Goal: Information Seeking & Learning: Check status

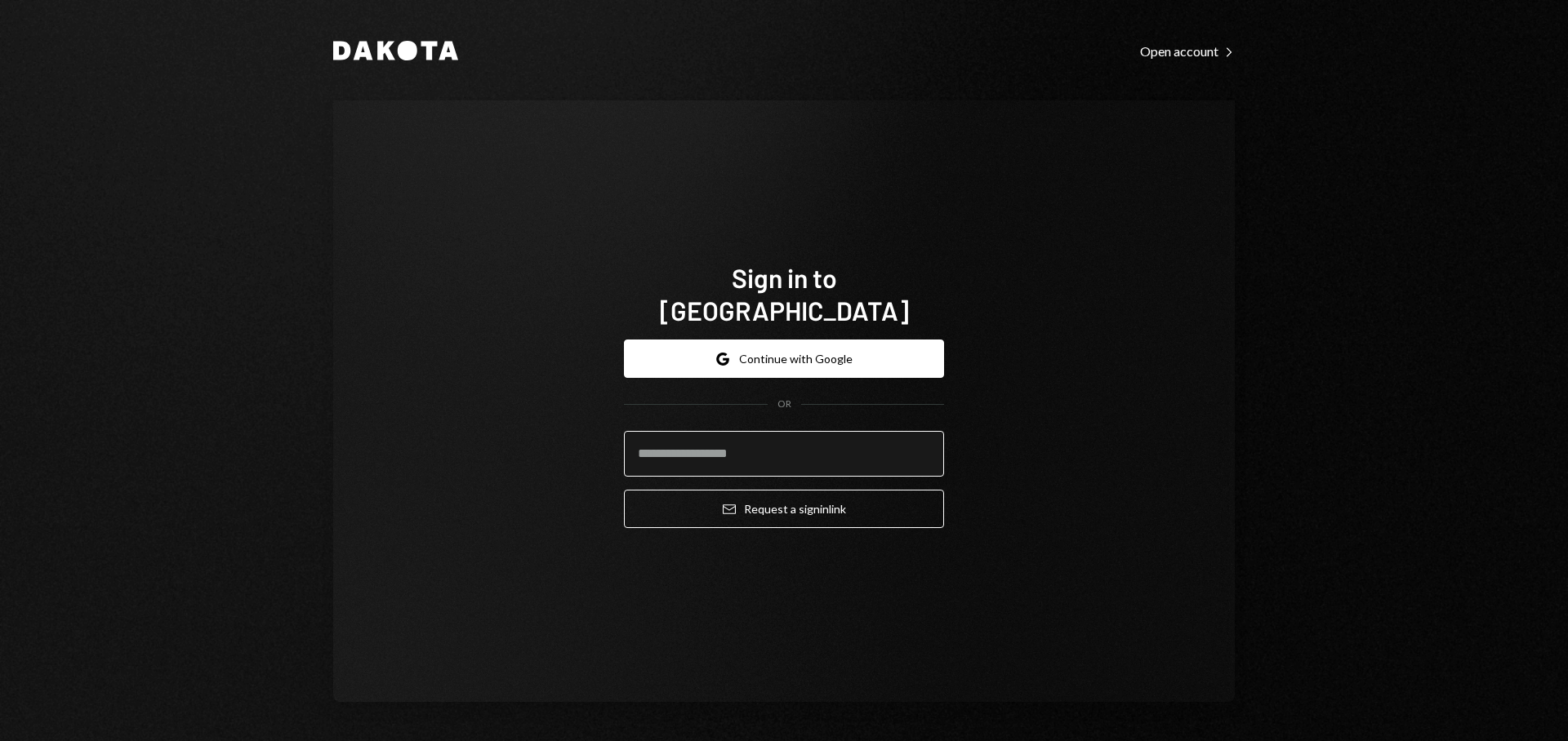
click at [737, 431] on input "email" at bounding box center [784, 454] width 320 height 46
click at [0, 740] on com-1password-button at bounding box center [0, 741] width 0 height 0
type input "**********"
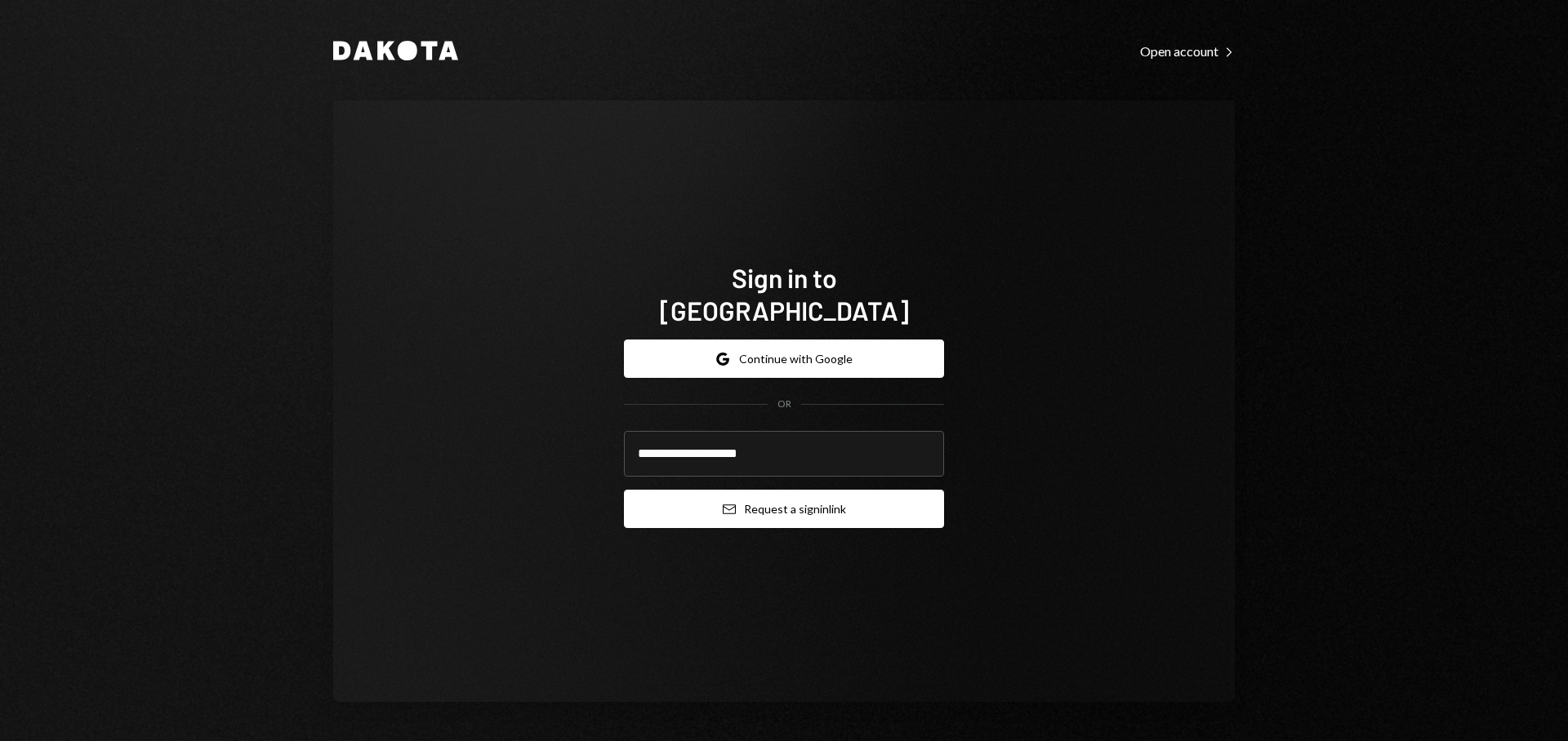
click at [765, 497] on button "Email Request a sign in link" at bounding box center [784, 509] width 320 height 38
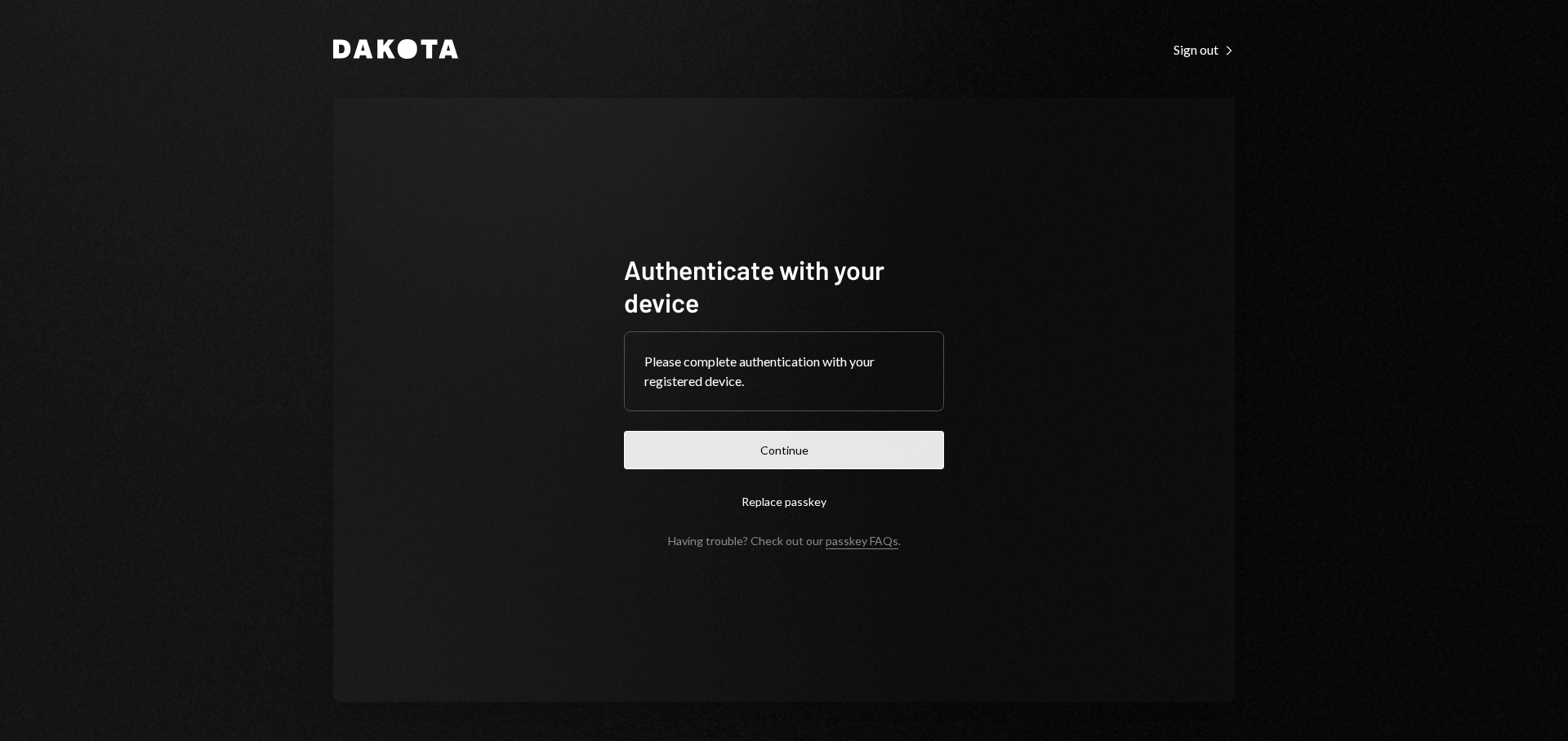
click at [784, 449] on button "Continue" at bounding box center [784, 450] width 320 height 38
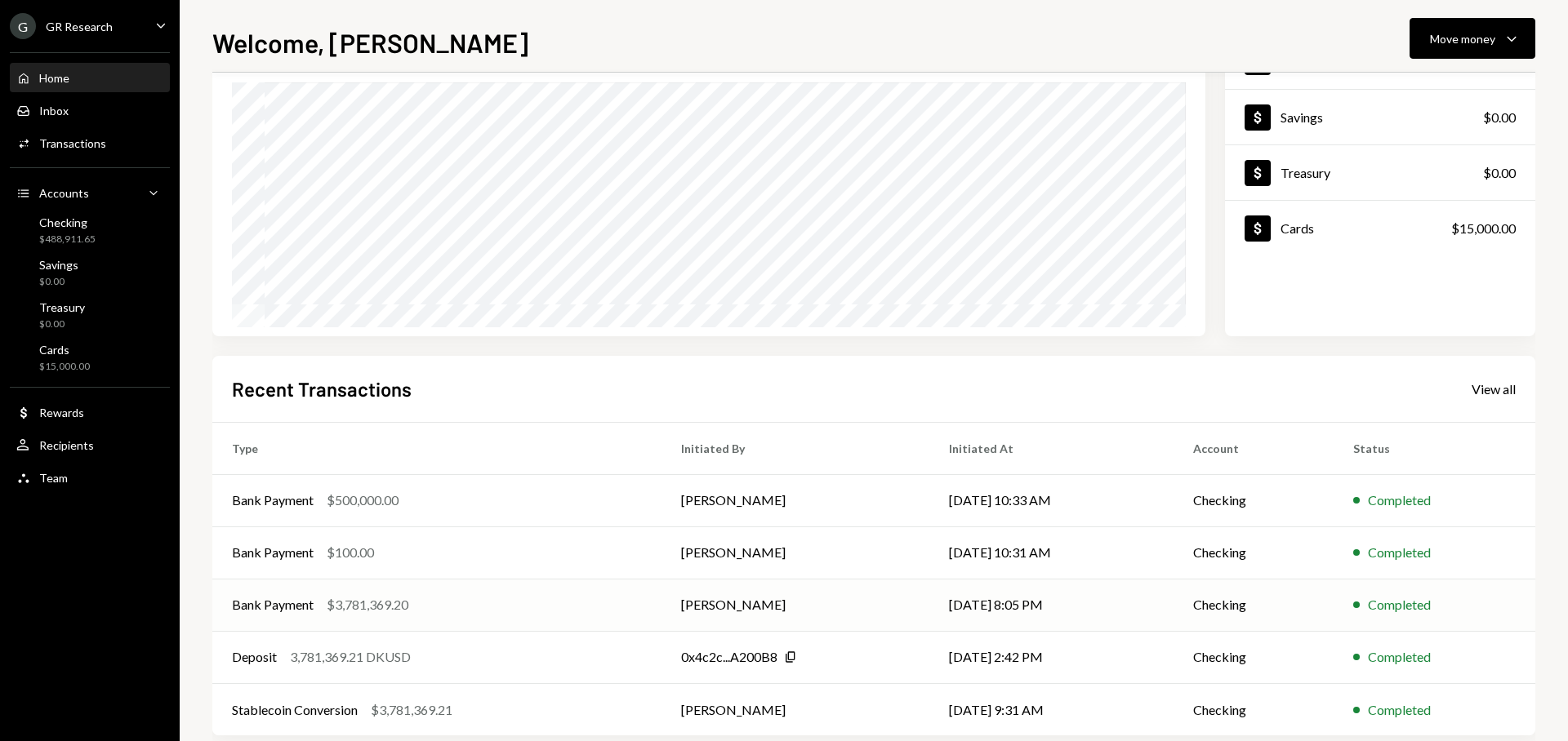
scroll to position [165, 0]
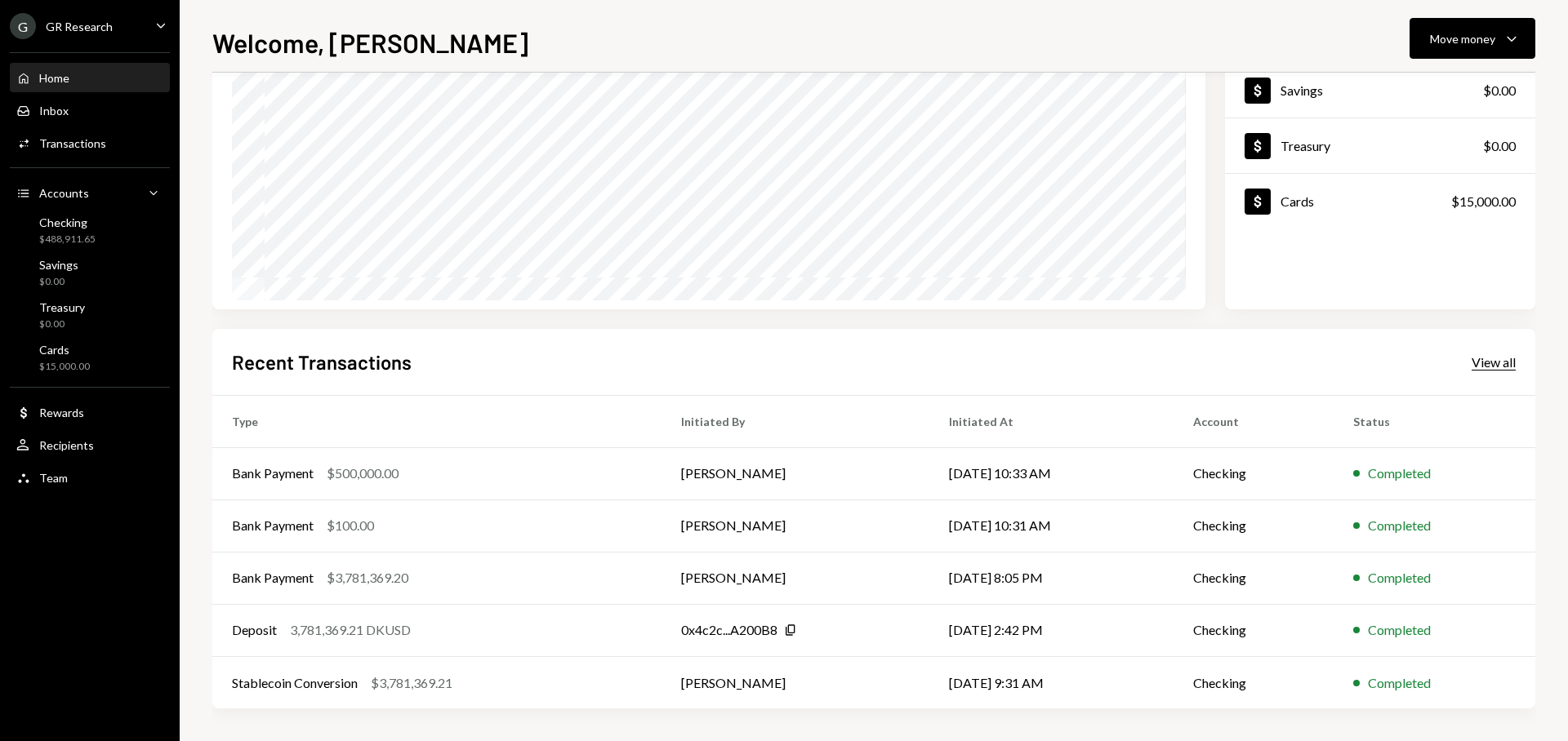
click at [1489, 368] on div "View all" at bounding box center [1494, 363] width 44 height 16
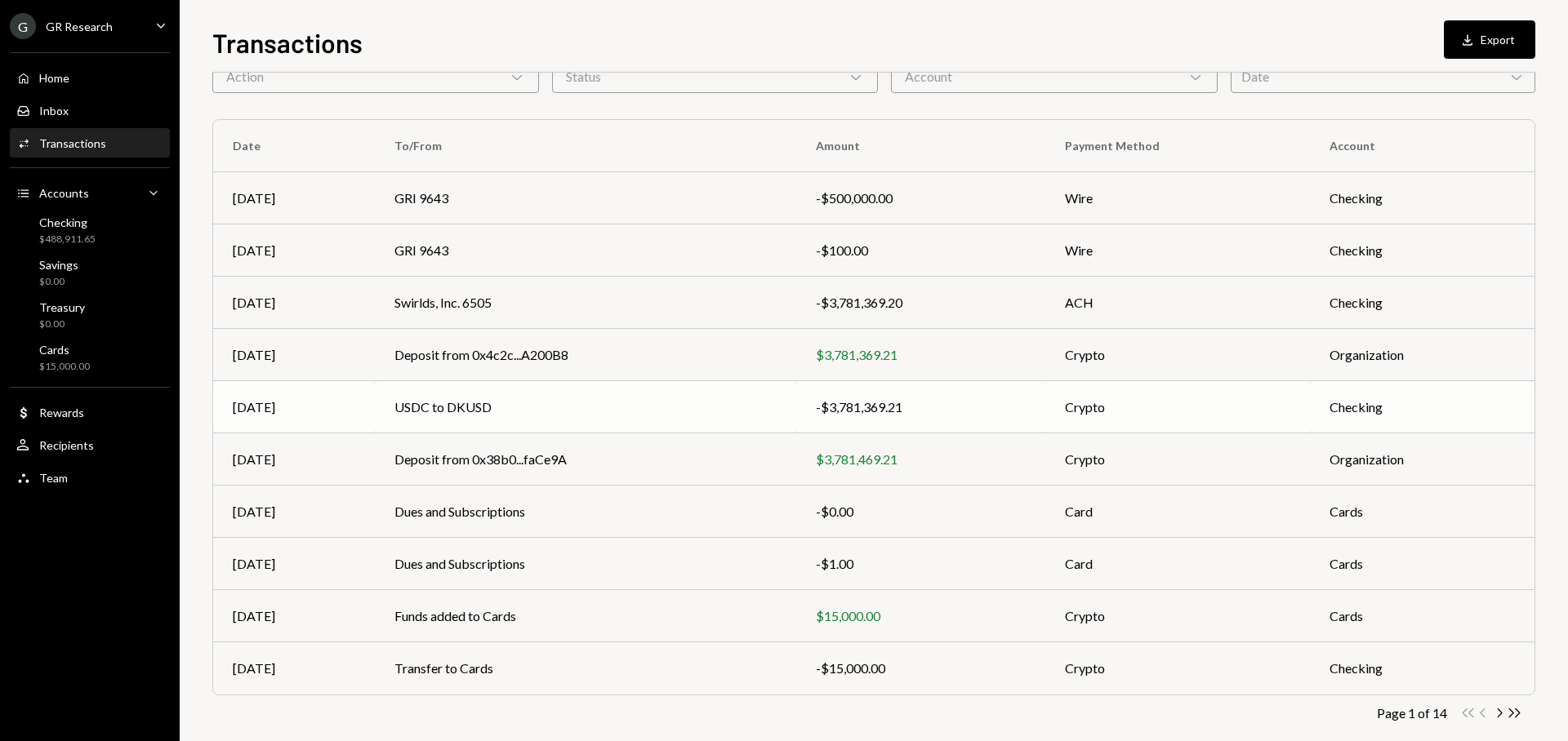
scroll to position [111, 0]
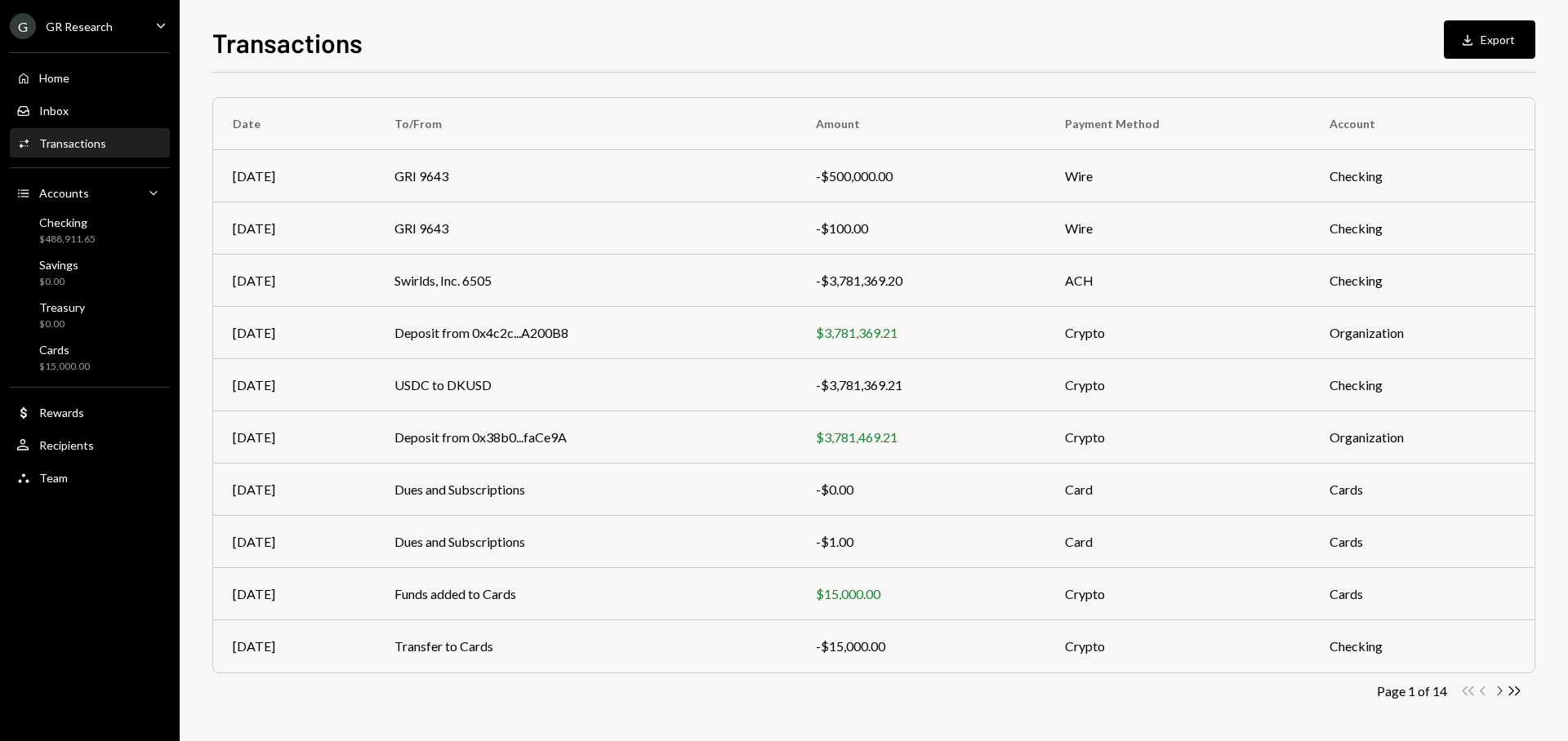
click at [1500, 694] on icon "Chevron Right" at bounding box center [1499, 690] width 16 height 16
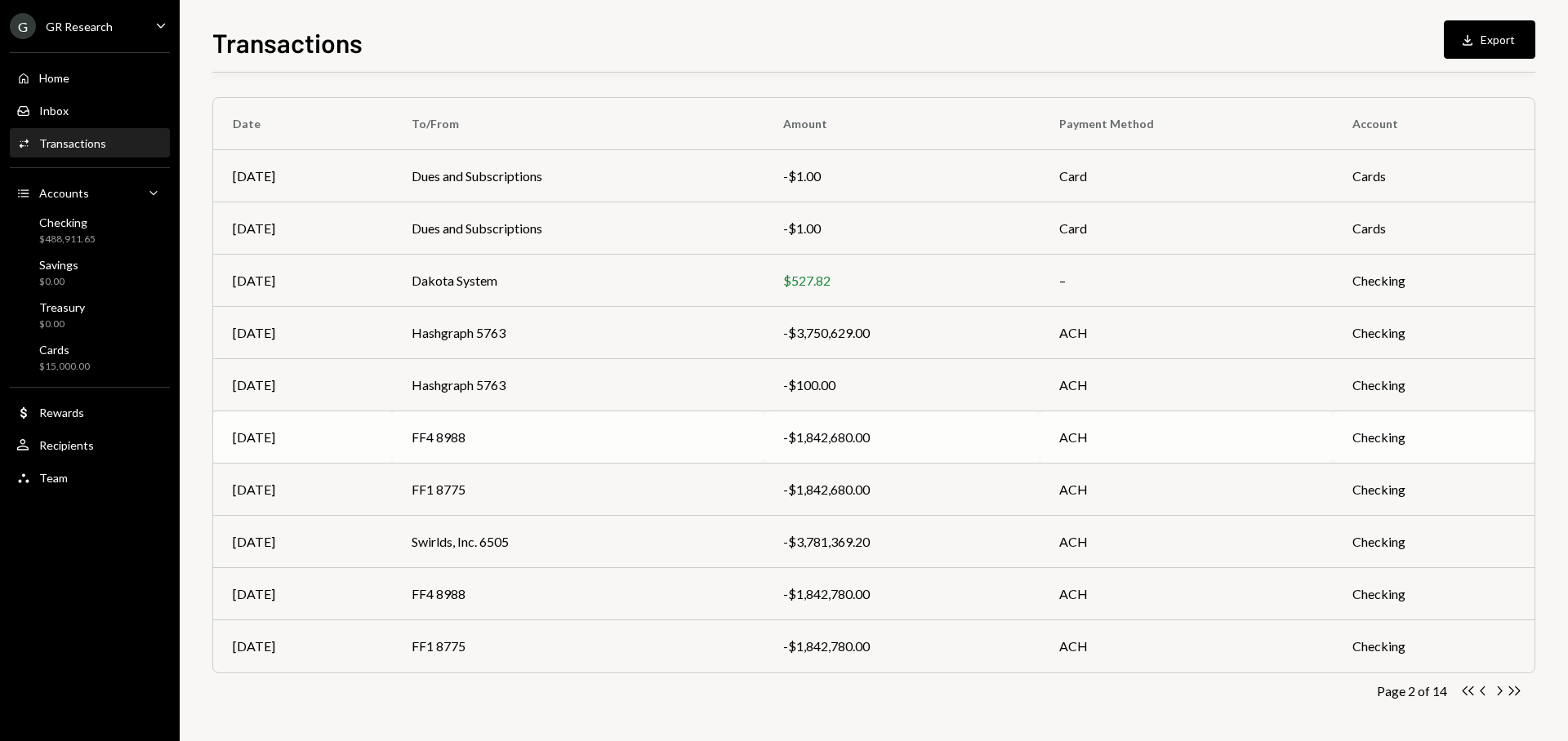
click at [738, 434] on td "FF4 8988" at bounding box center [578, 438] width 372 height 52
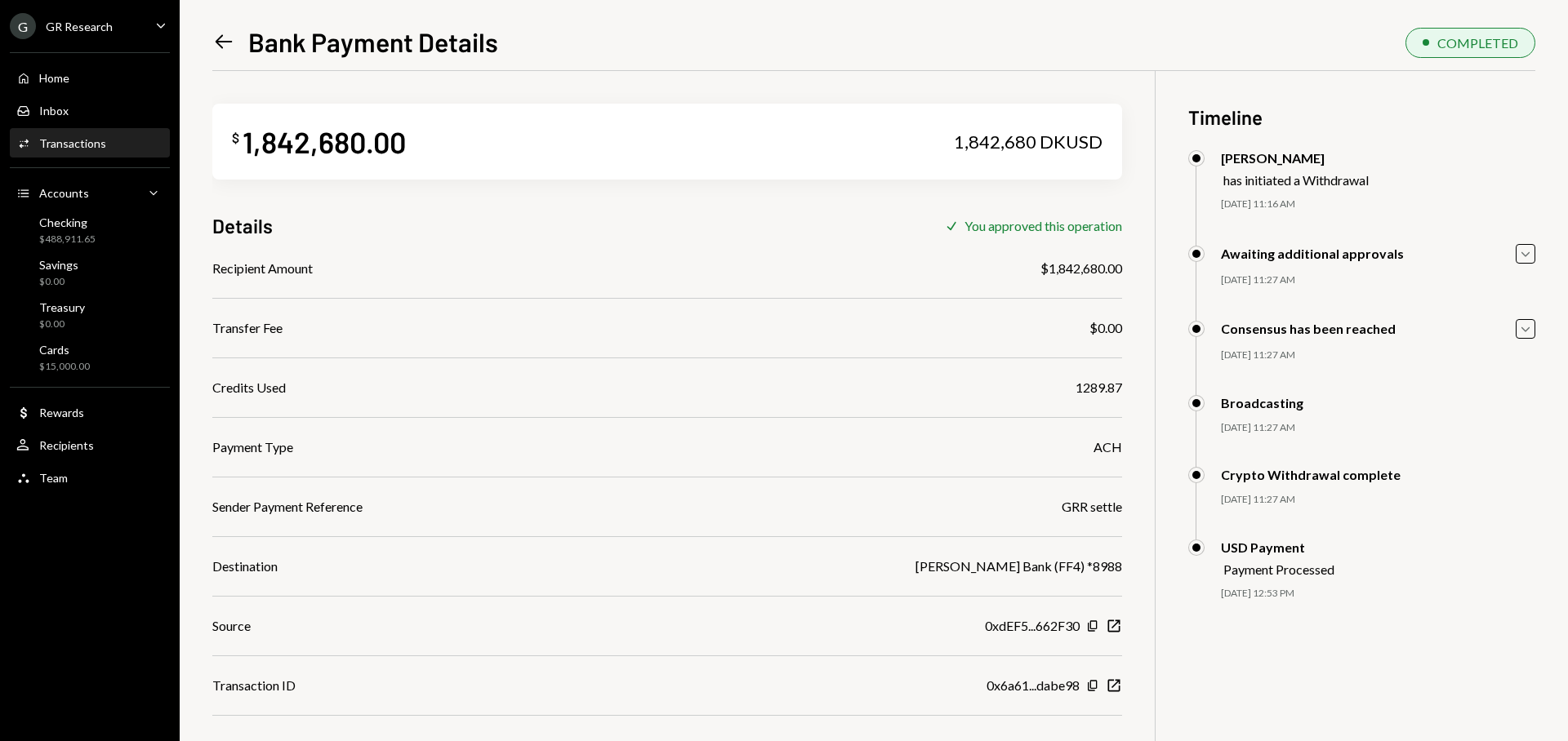
click at [222, 47] on icon at bounding box center [224, 42] width 17 height 14
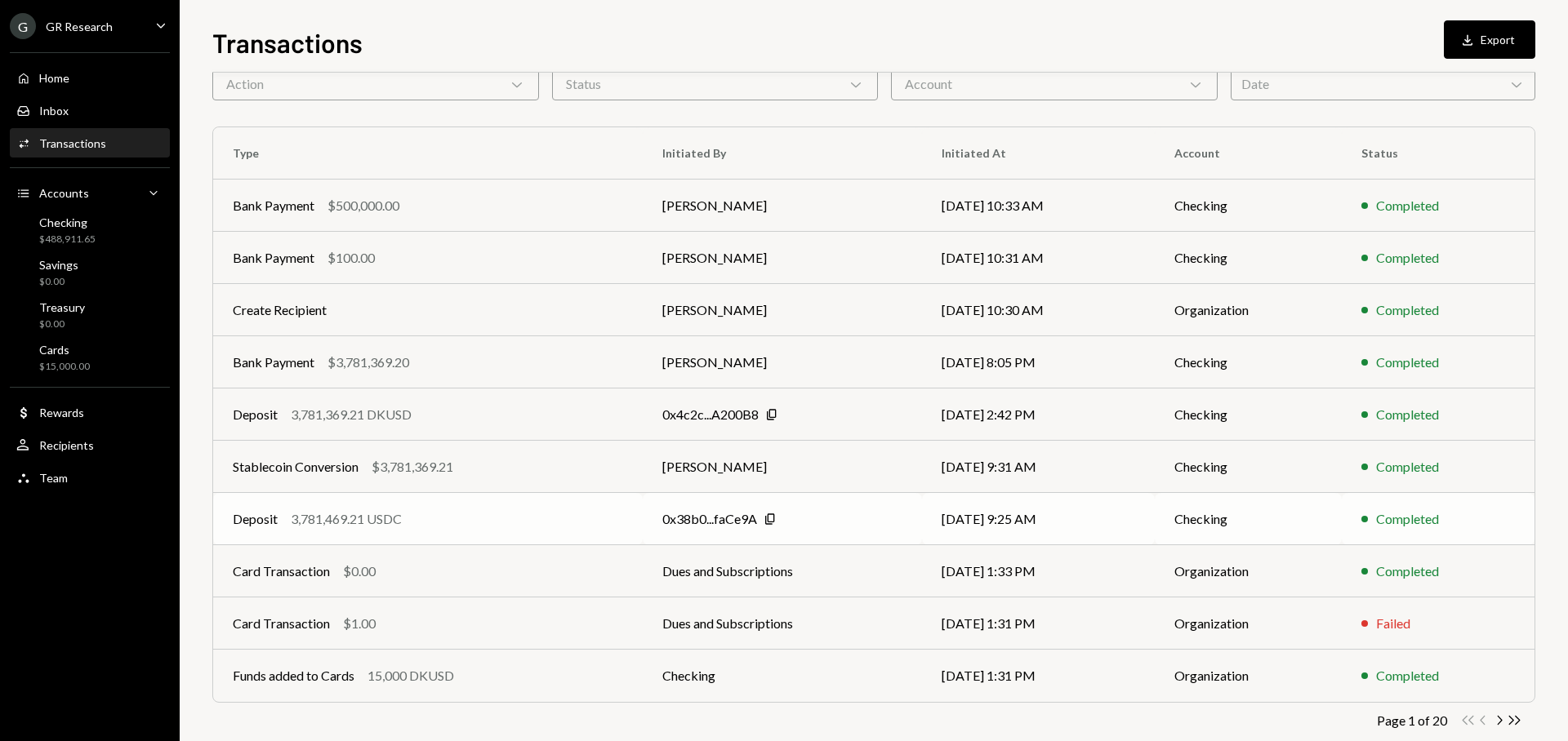
scroll to position [111, 0]
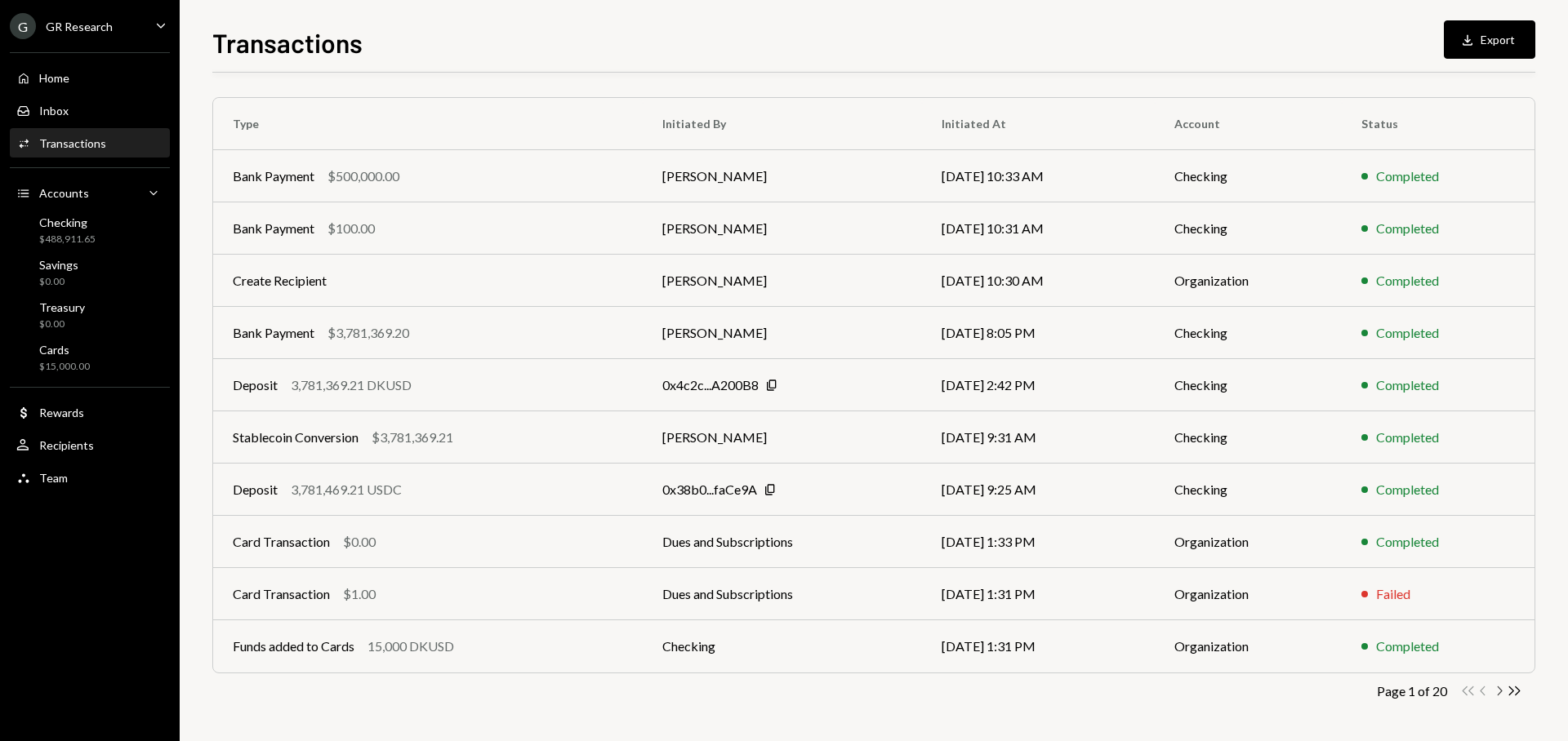
click at [1502, 694] on icon "Chevron Right" at bounding box center [1499, 690] width 16 height 16
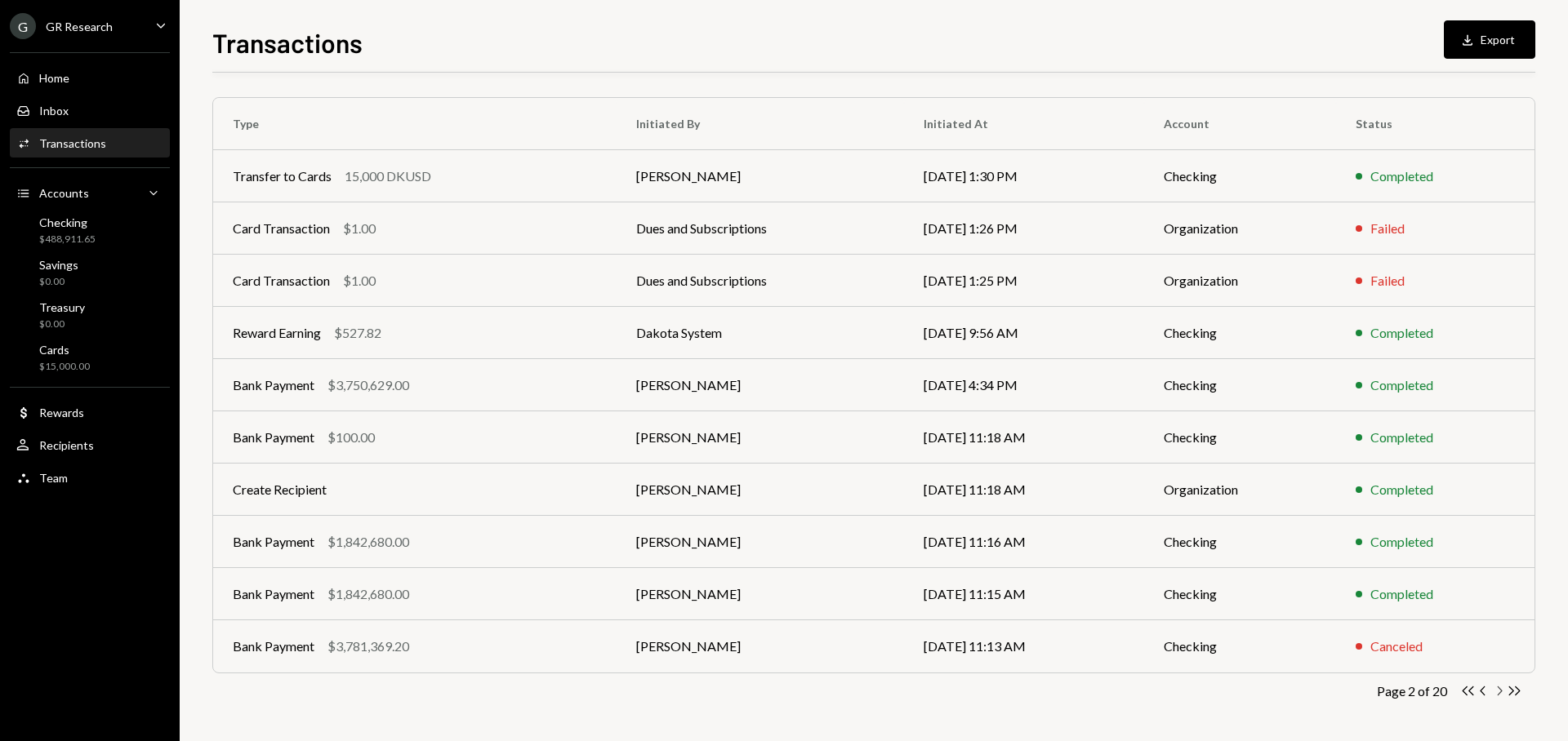
click at [1495, 692] on icon "Chevron Right" at bounding box center [1499, 690] width 16 height 16
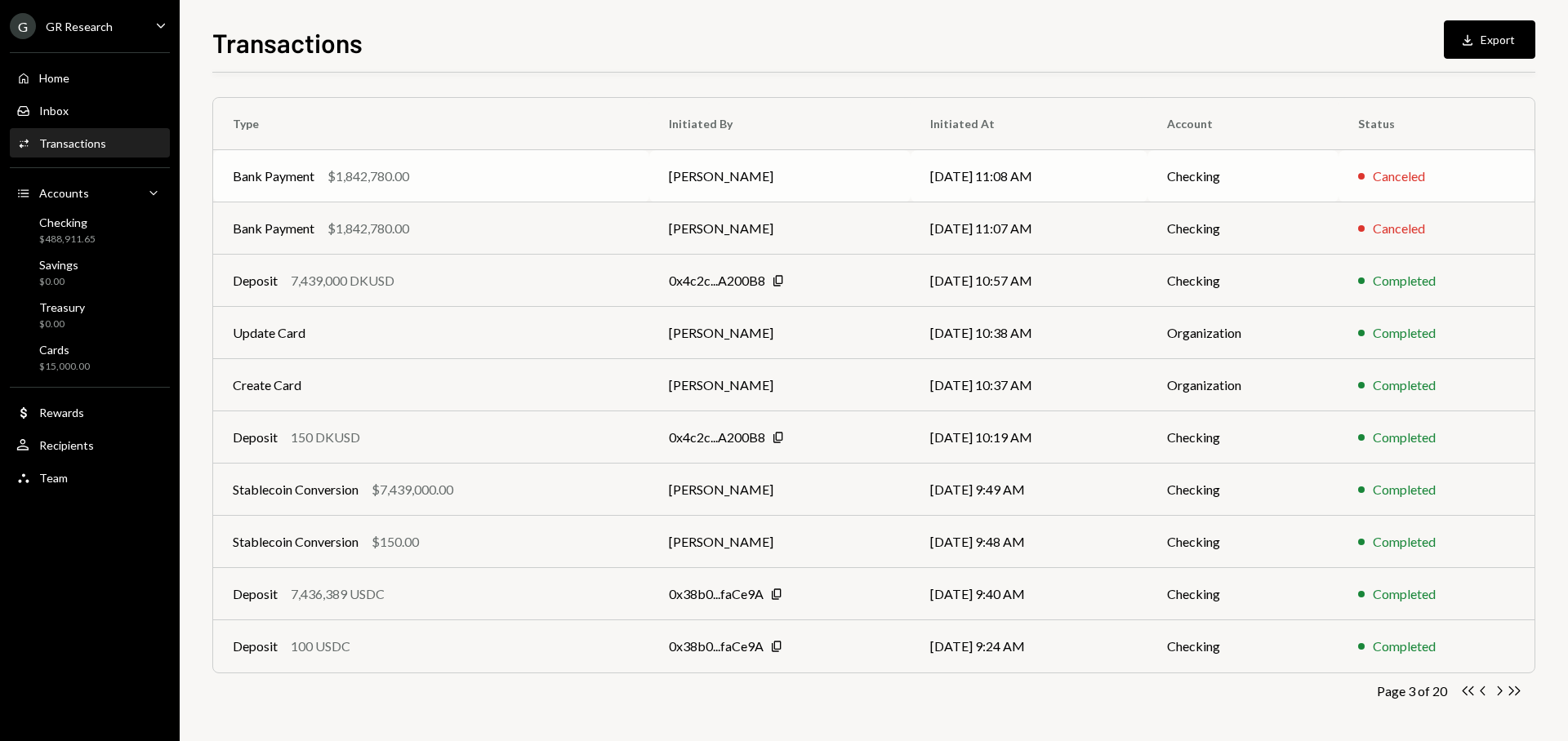
click at [436, 176] on div "Bank Payment $1,842,780.00" at bounding box center [431, 176] width 397 height 20
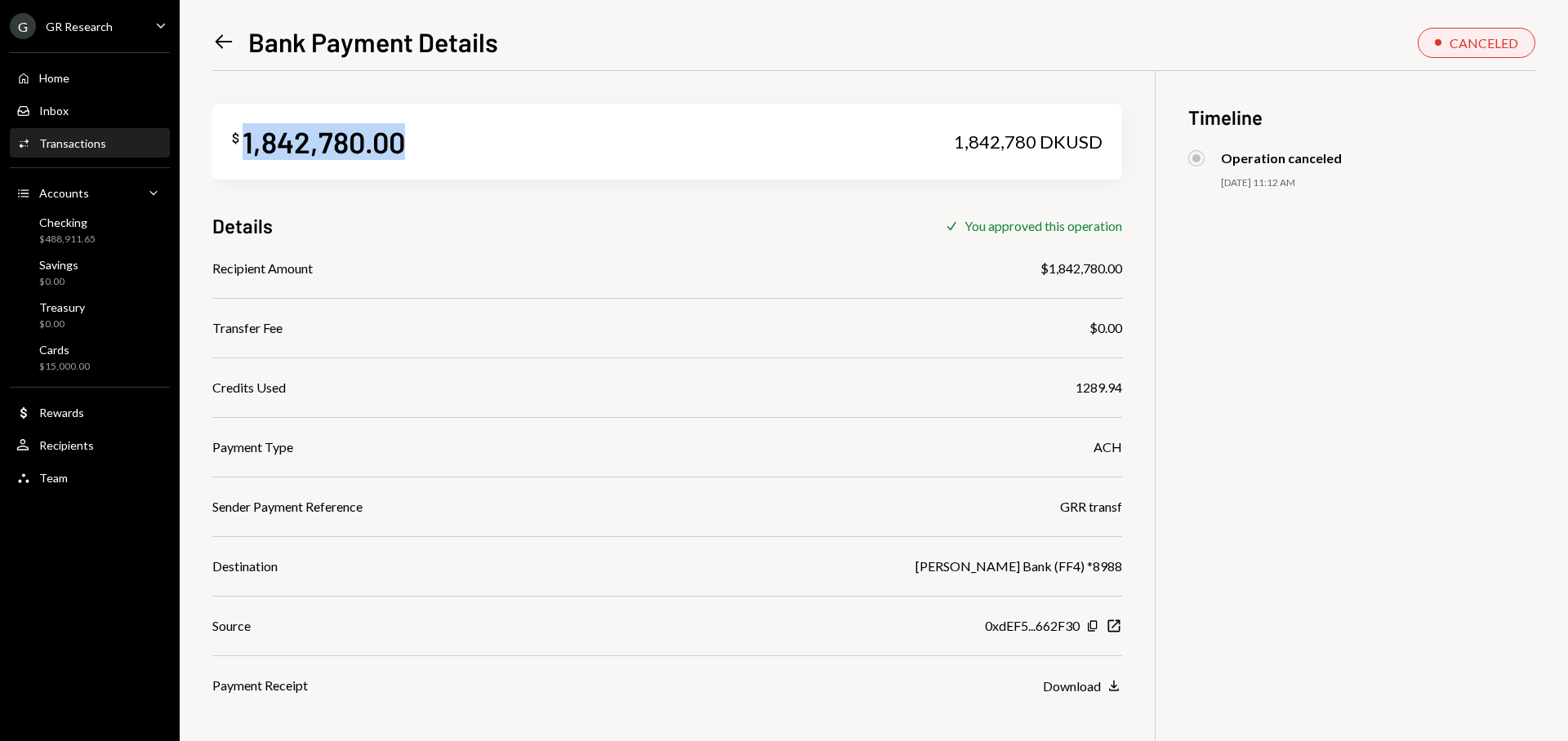
drag, startPoint x: 413, startPoint y: 148, endPoint x: 239, endPoint y: 149, distance: 174.0
click at [239, 149] on div "$ 1,842,780.00 1,842,780 DKUSD" at bounding box center [667, 141] width 909 height 76
copy div "1,842,780.00"
click at [226, 41] on icon at bounding box center [224, 42] width 17 height 14
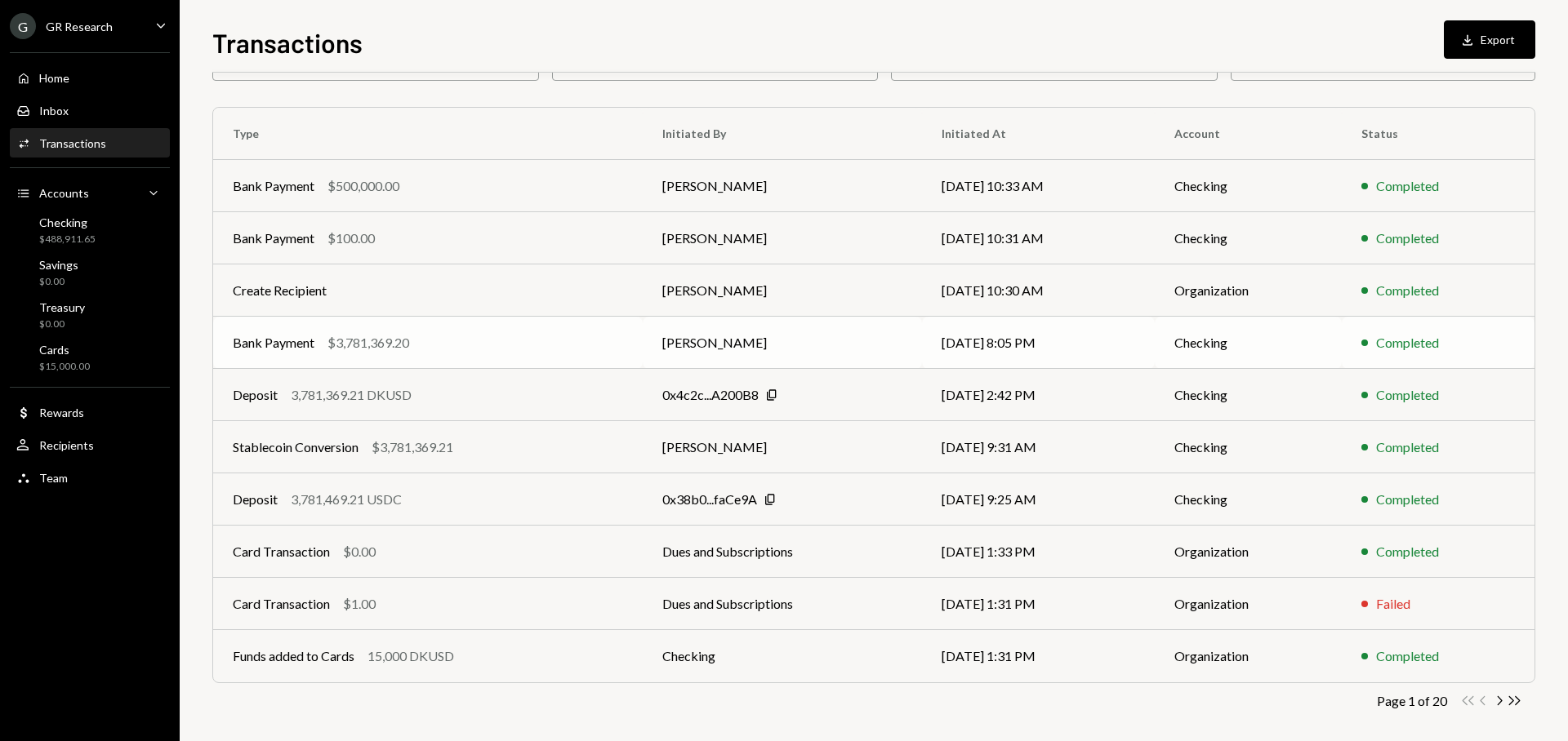
scroll to position [111, 0]
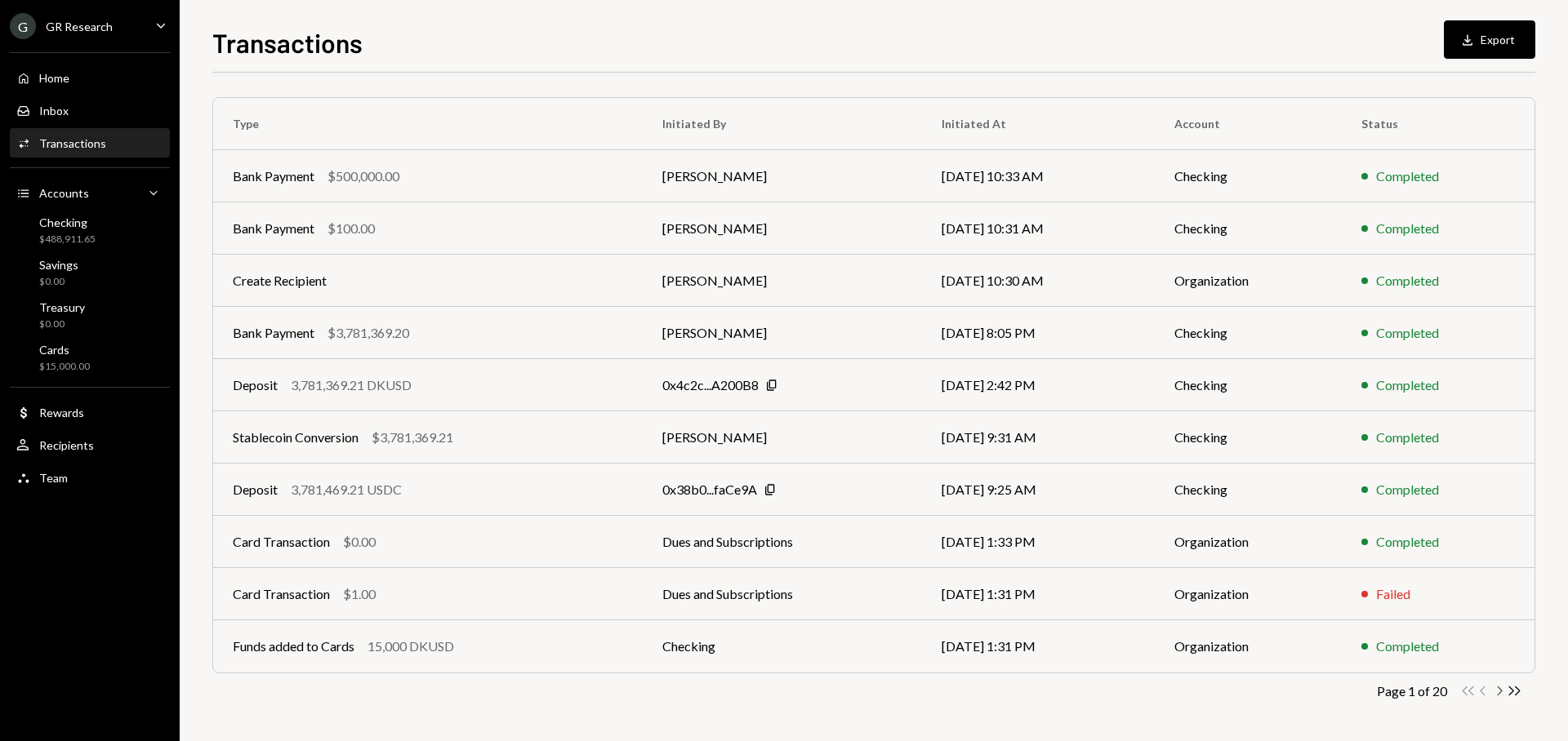
click at [1496, 693] on icon "Chevron Right" at bounding box center [1499, 690] width 16 height 16
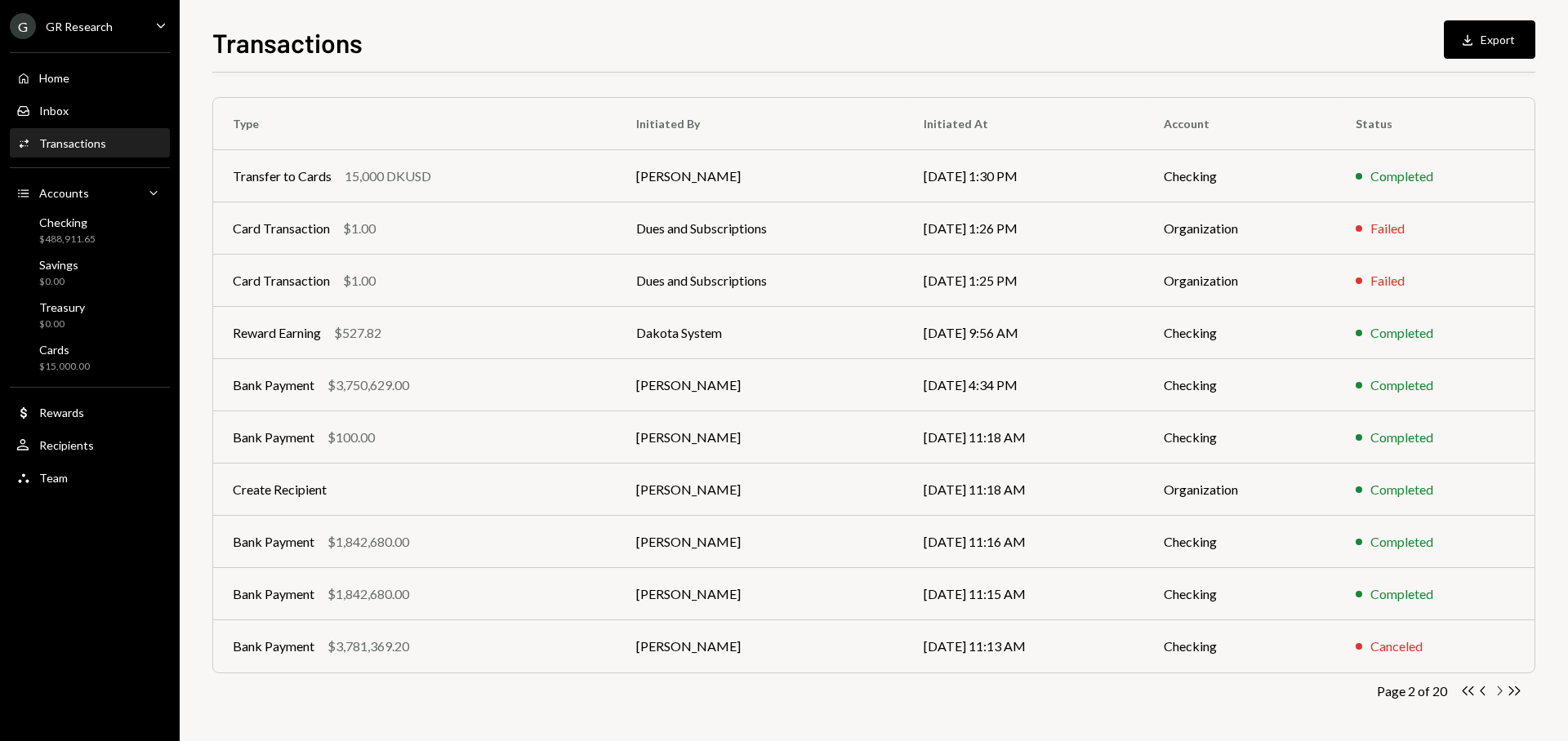
click at [1495, 689] on icon "Chevron Right" at bounding box center [1499, 690] width 16 height 16
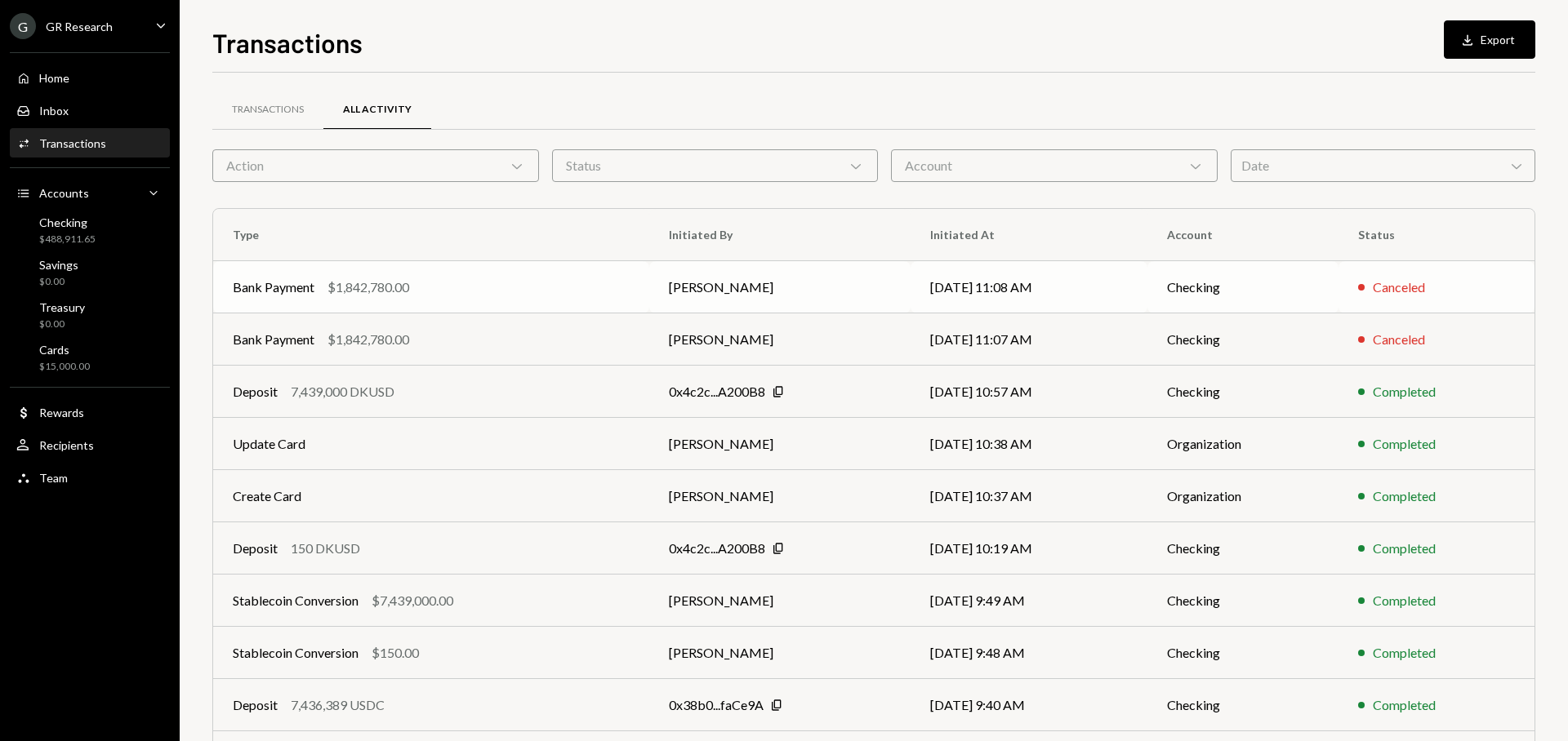
click at [449, 288] on div "Bank Payment $1,842,780.00" at bounding box center [431, 288] width 397 height 20
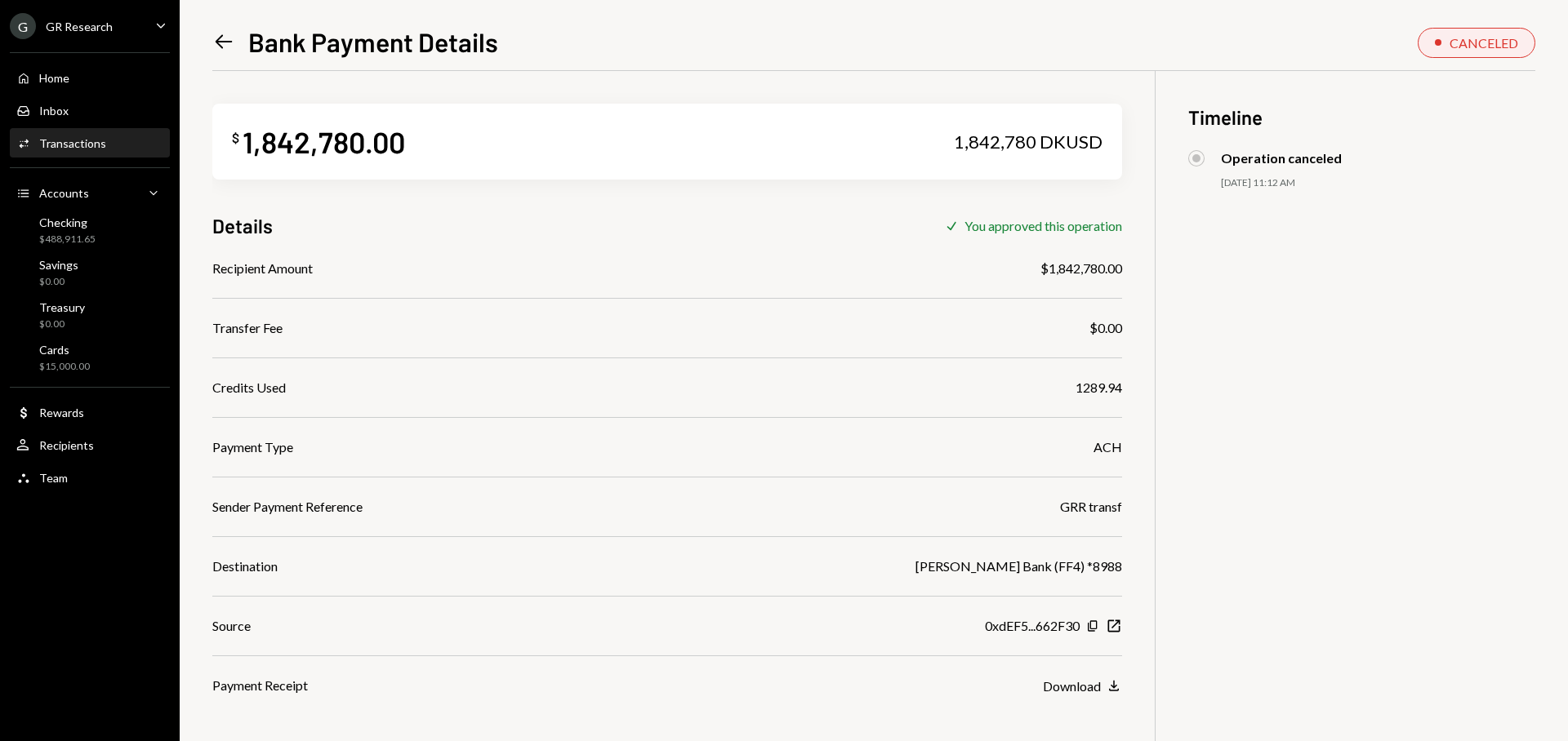
click at [220, 43] on icon "Left Arrow" at bounding box center [224, 42] width 23 height 23
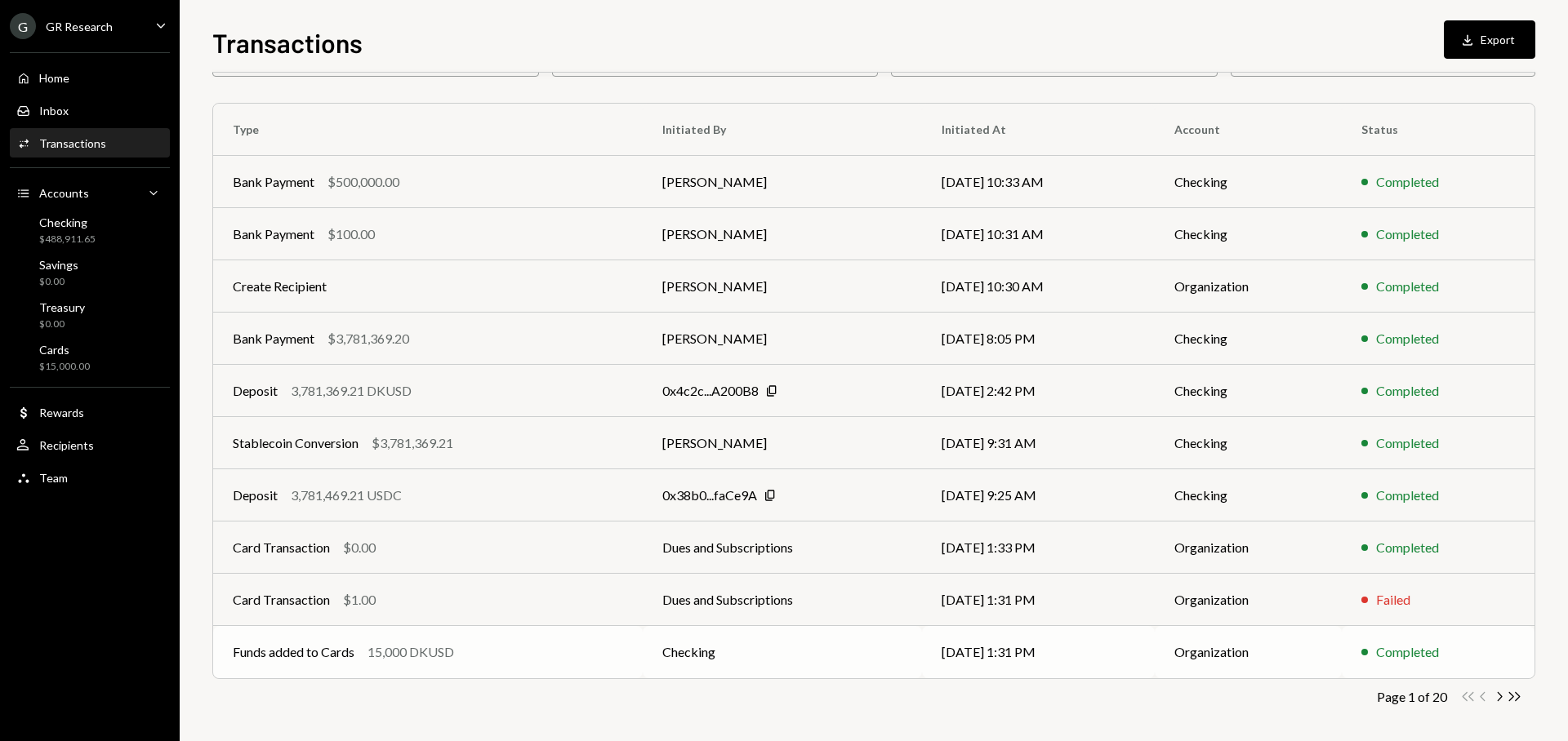
scroll to position [111, 0]
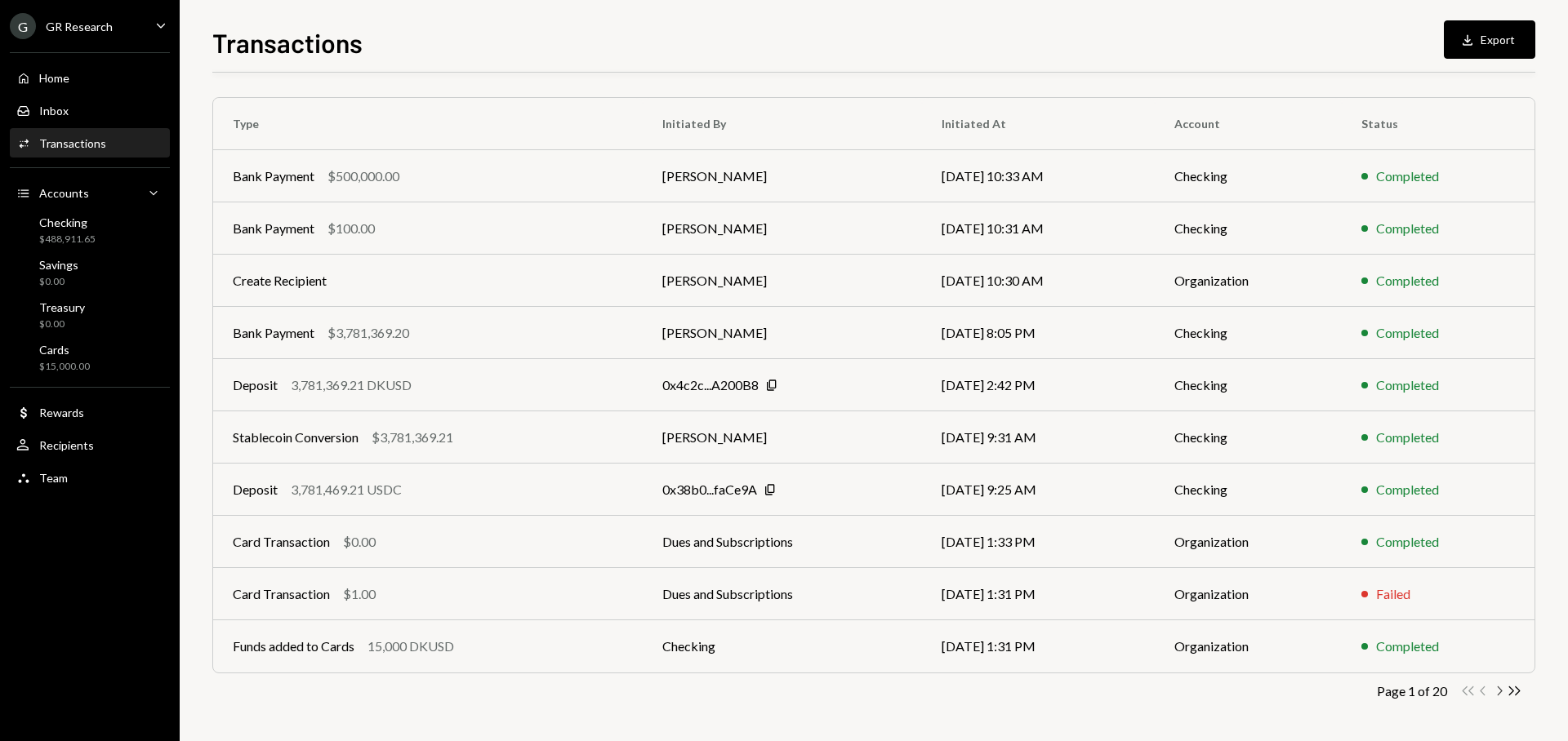
click at [1501, 691] on icon "button" at bounding box center [1500, 690] width 5 height 9
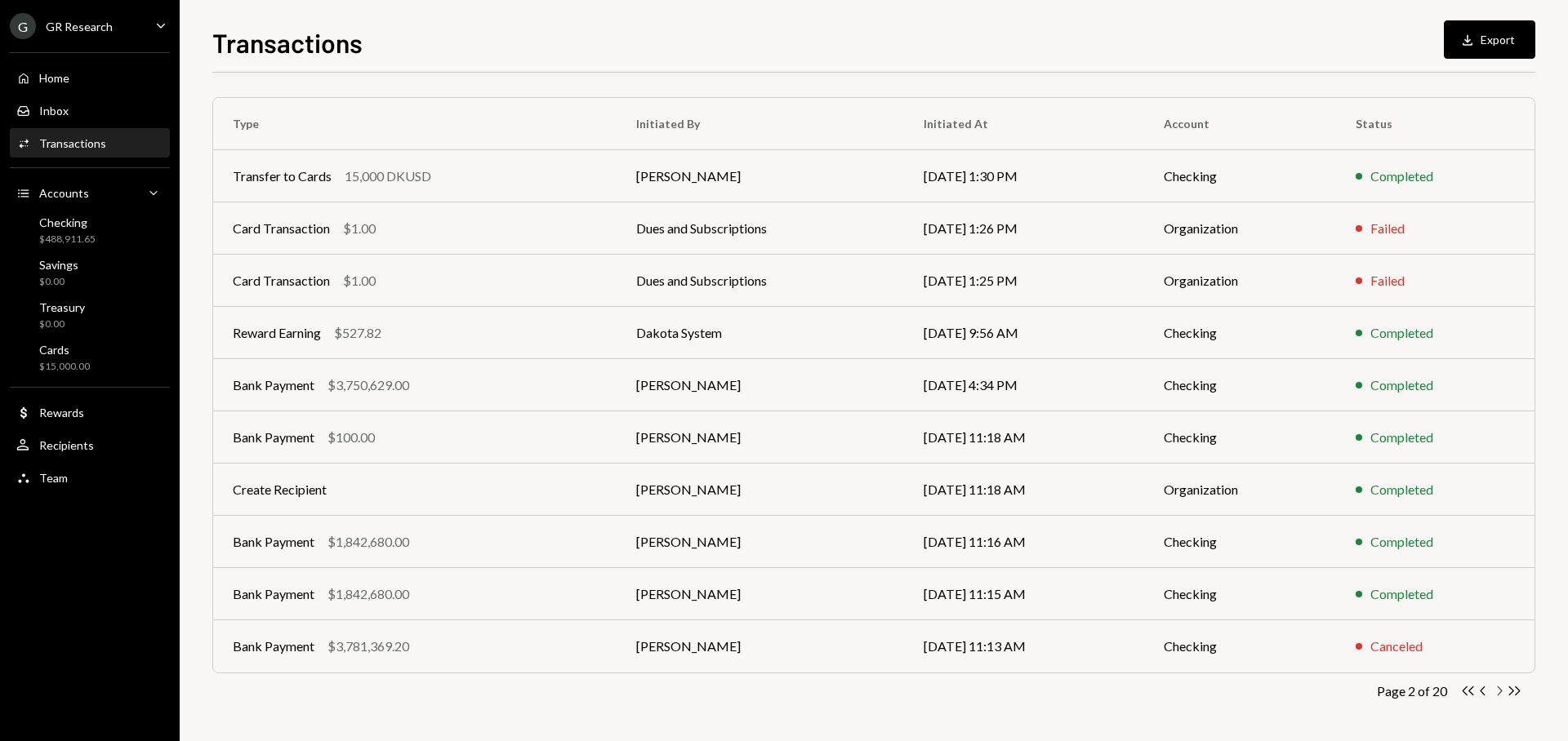
click at [1501, 691] on icon "button" at bounding box center [1500, 690] width 5 height 9
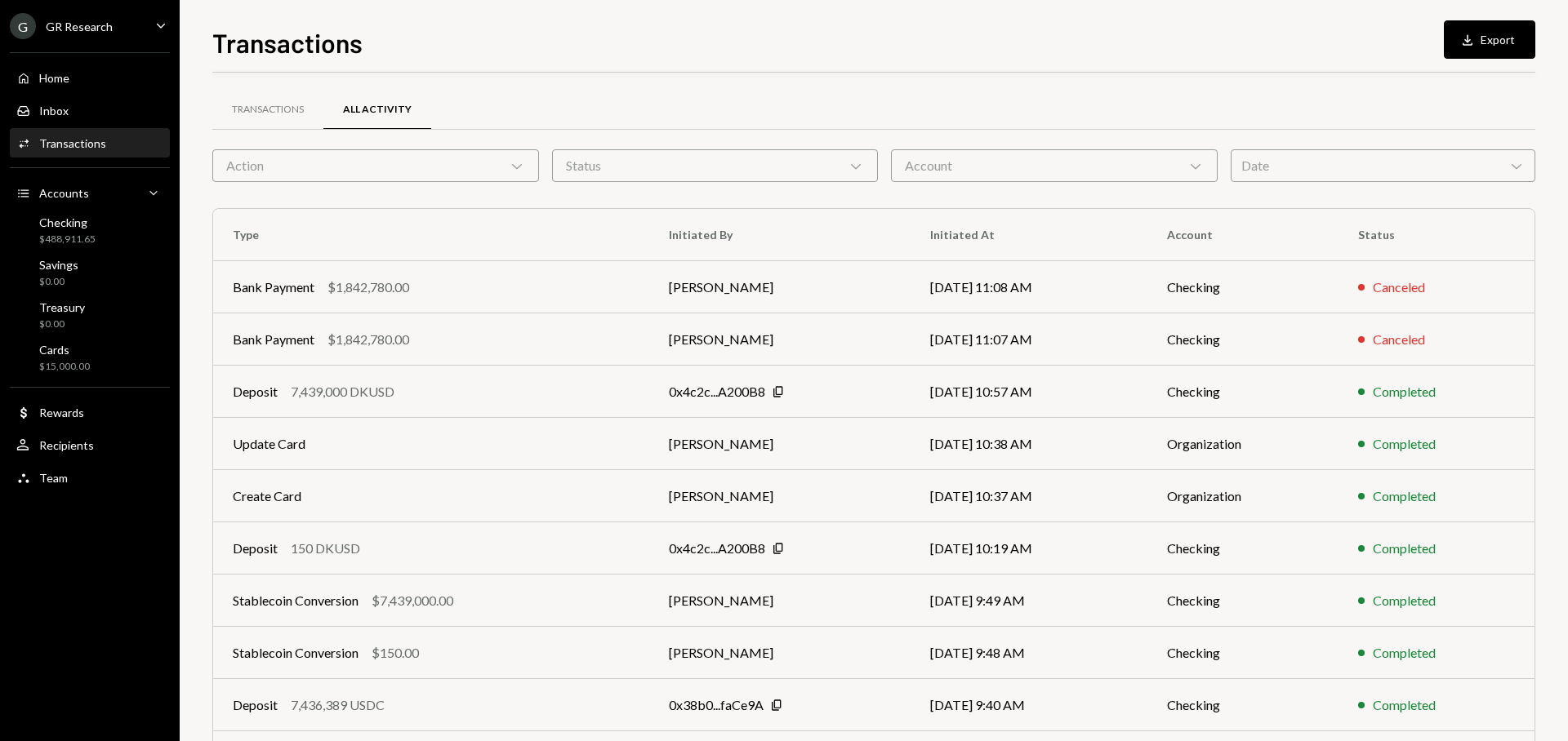
scroll to position [111, 0]
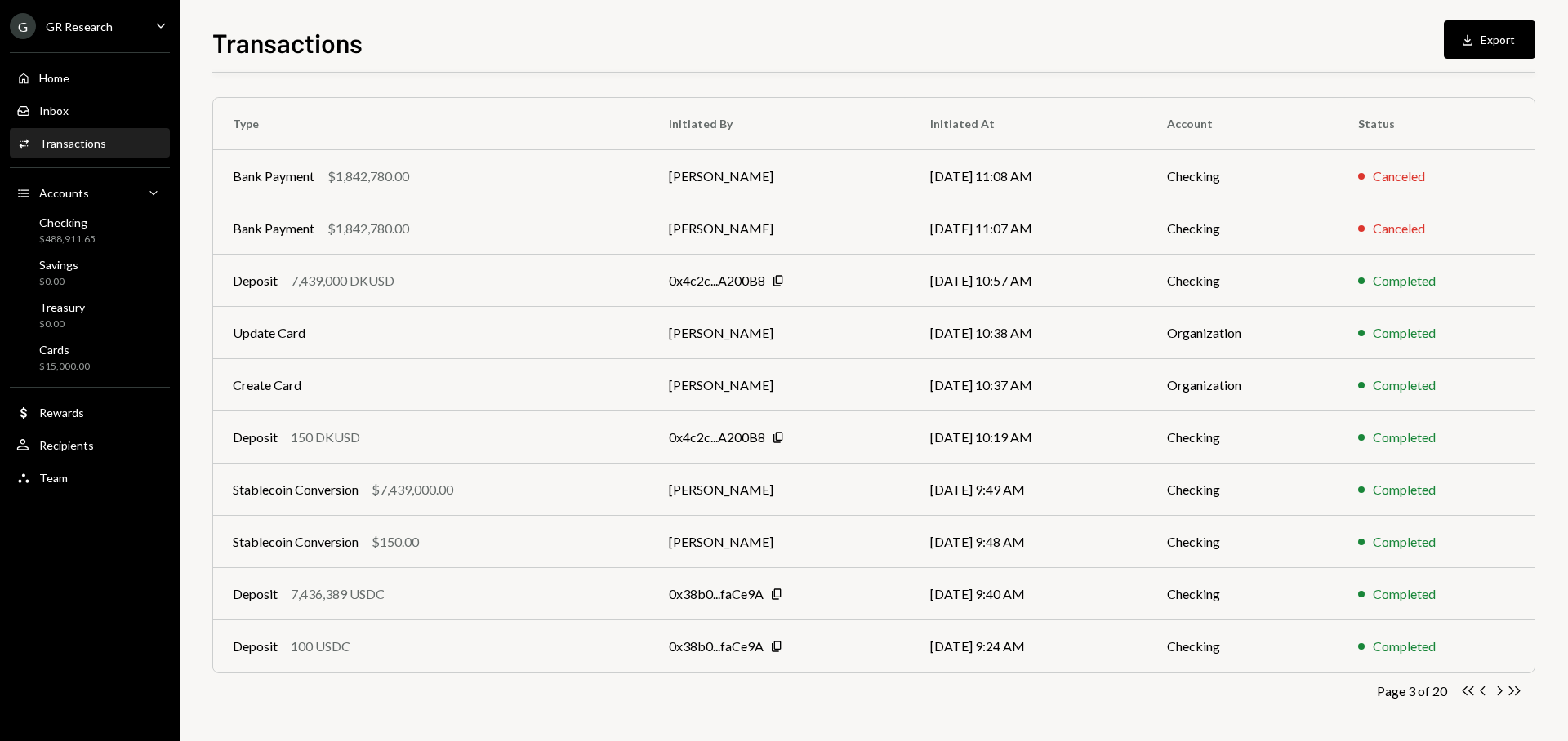
click at [447, 239] on td "Bank Payment $1,842,780.00" at bounding box center [431, 229] width 436 height 52
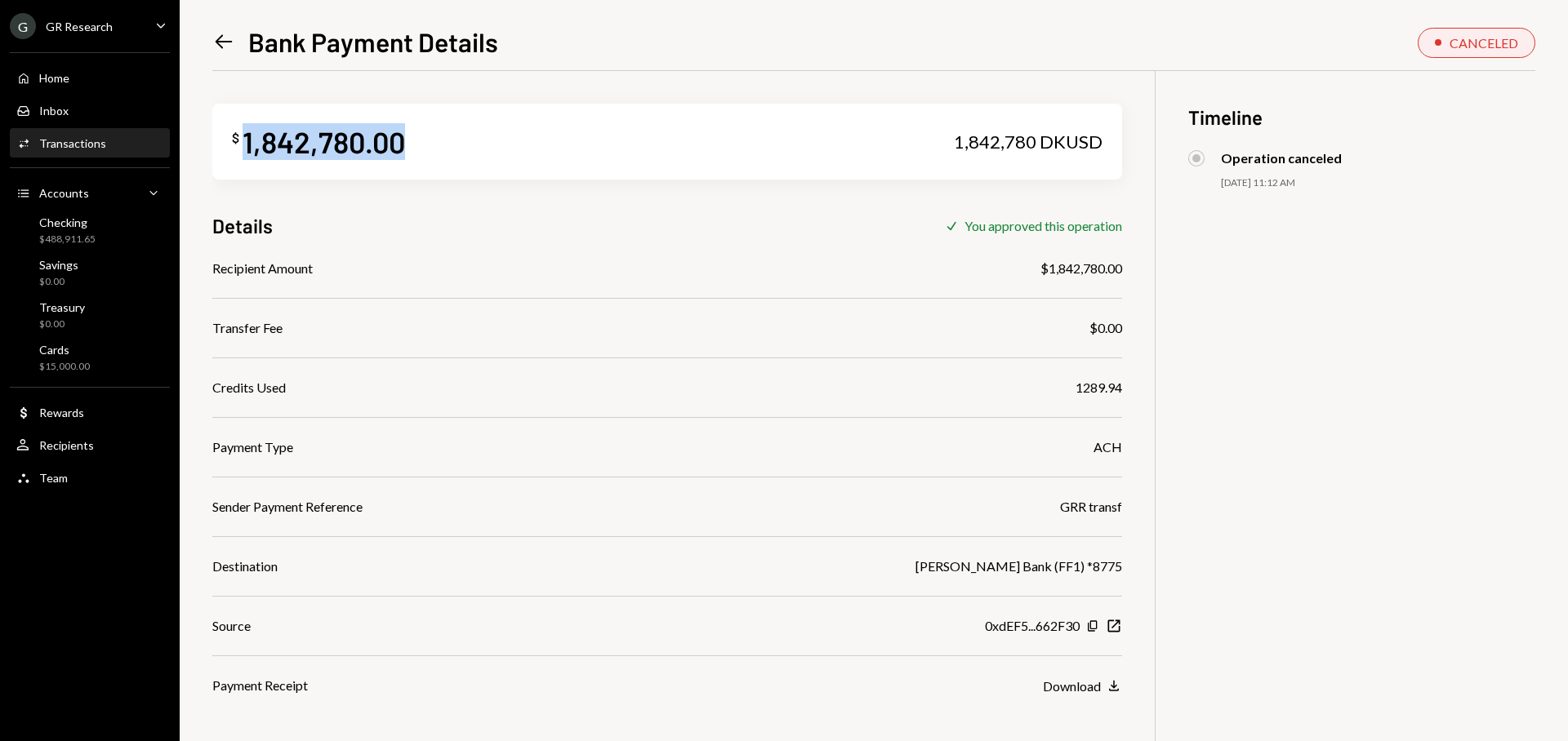
drag, startPoint x: 418, startPoint y: 146, endPoint x: 234, endPoint y: 149, distance: 184.0
click at [234, 149] on div "$ 1,842,780.00 1,842,780 DKUSD" at bounding box center [667, 141] width 909 height 76
copy div "1,842,780.00"
click at [210, 43] on div "Left Arrow Bank Payment Details CANCELED $ 1,842,780.00 1,842,780 DKUSD Details…" at bounding box center [873, 370] width 1388 height 741
click at [217, 41] on icon at bounding box center [224, 42] width 17 height 14
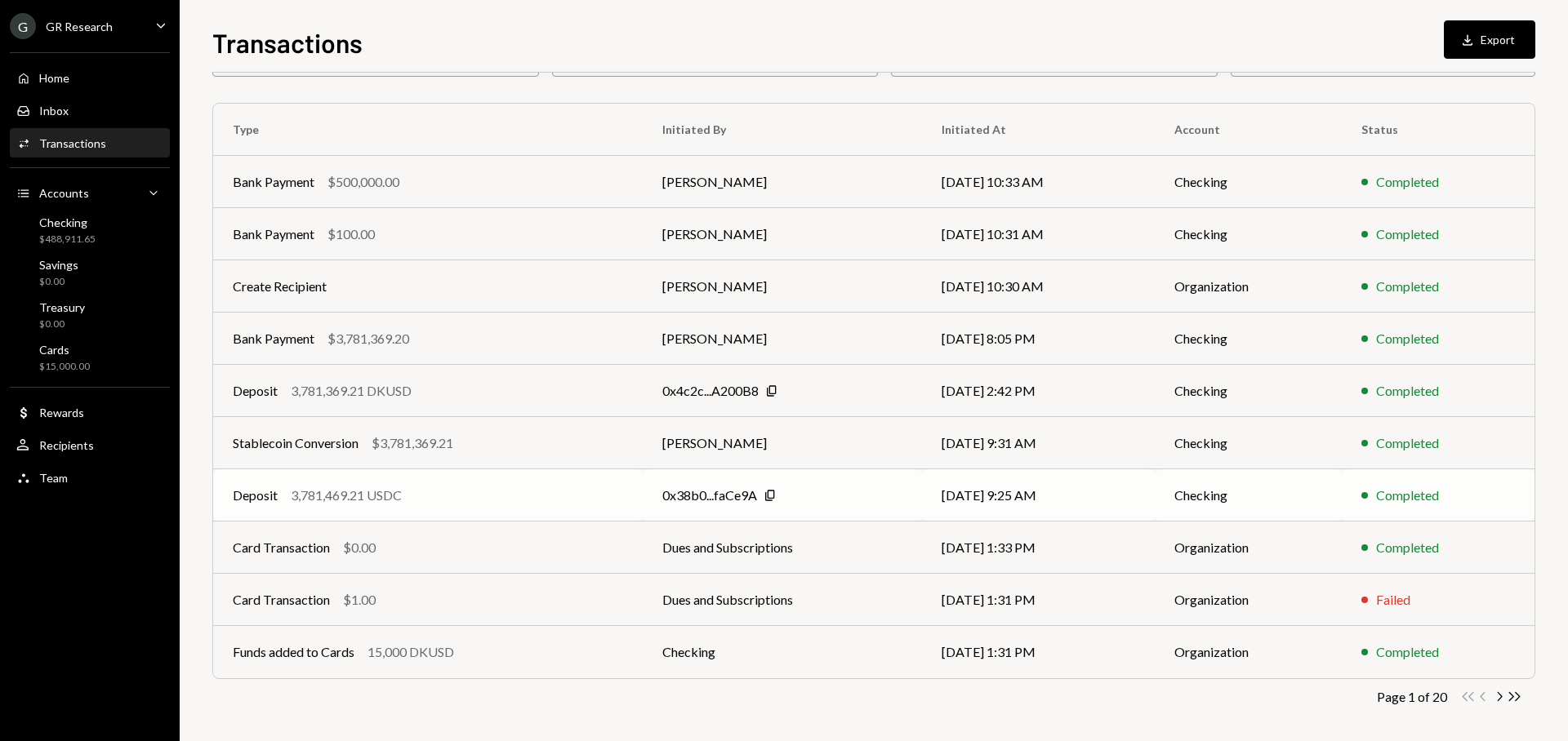
scroll to position [111, 0]
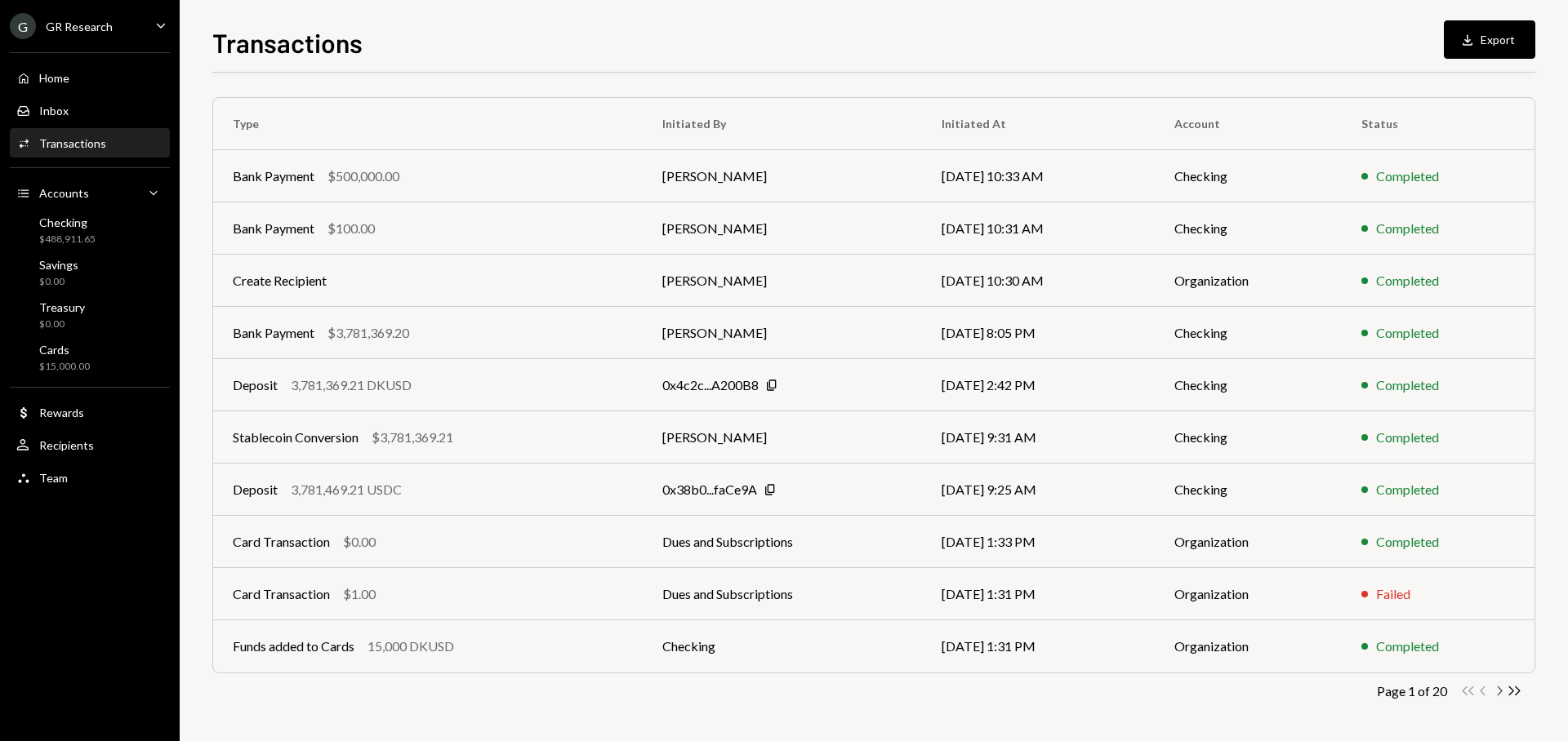
click at [1495, 691] on icon "Chevron Right" at bounding box center [1499, 690] width 16 height 16
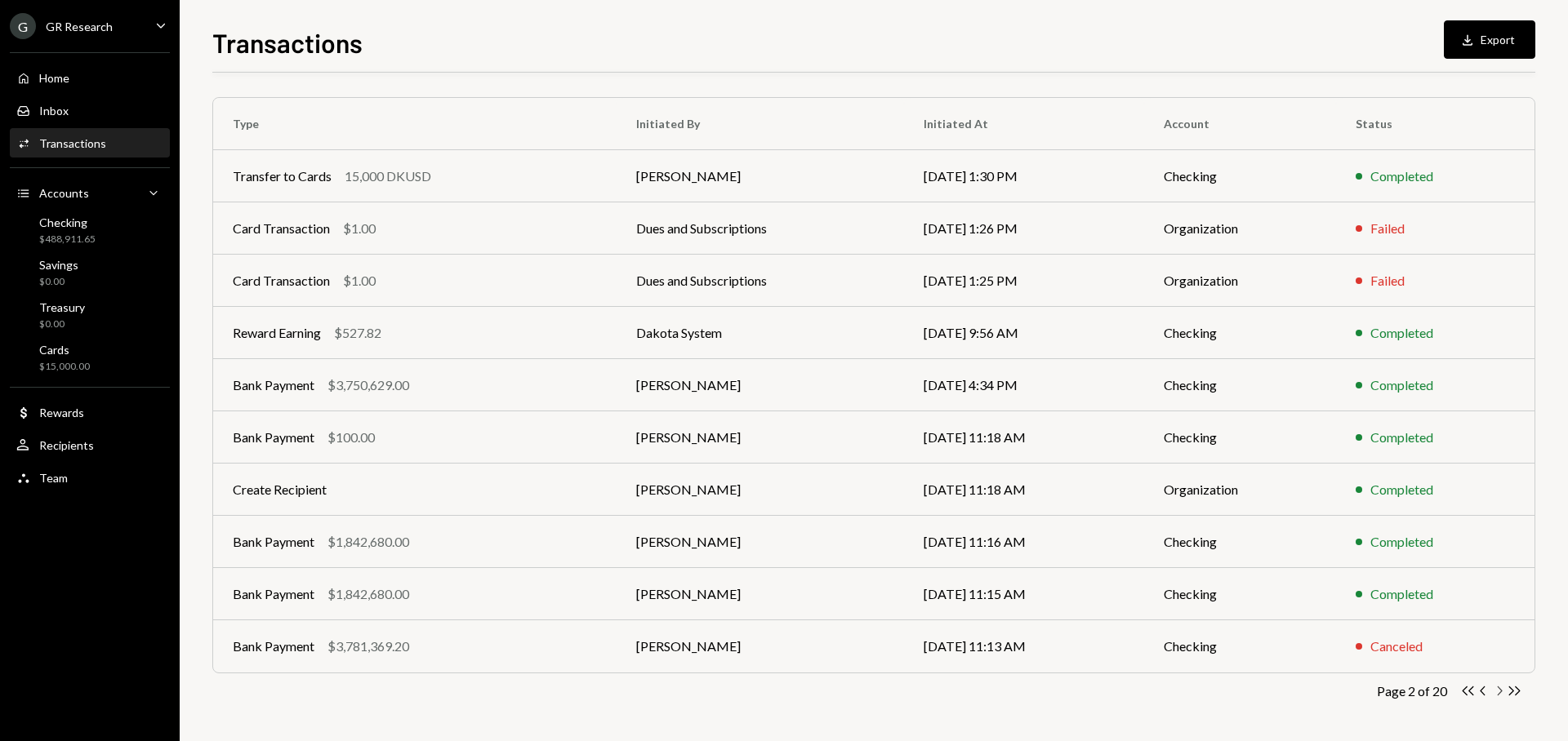
click at [1496, 691] on icon "Chevron Right" at bounding box center [1499, 690] width 16 height 16
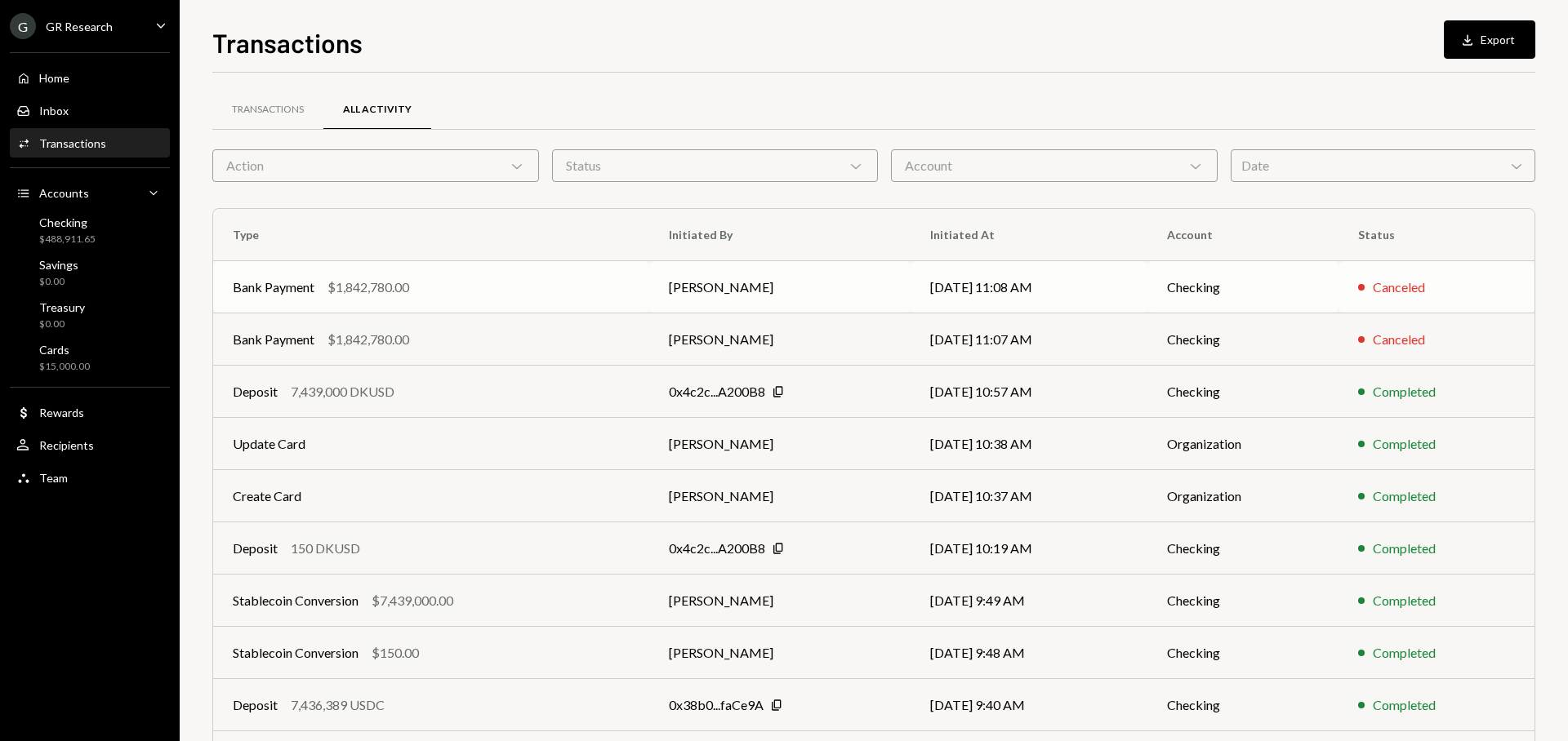
click at [713, 289] on td "[PERSON_NAME]" at bounding box center [780, 288] width 261 height 52
